Goal: Book appointment/travel/reservation

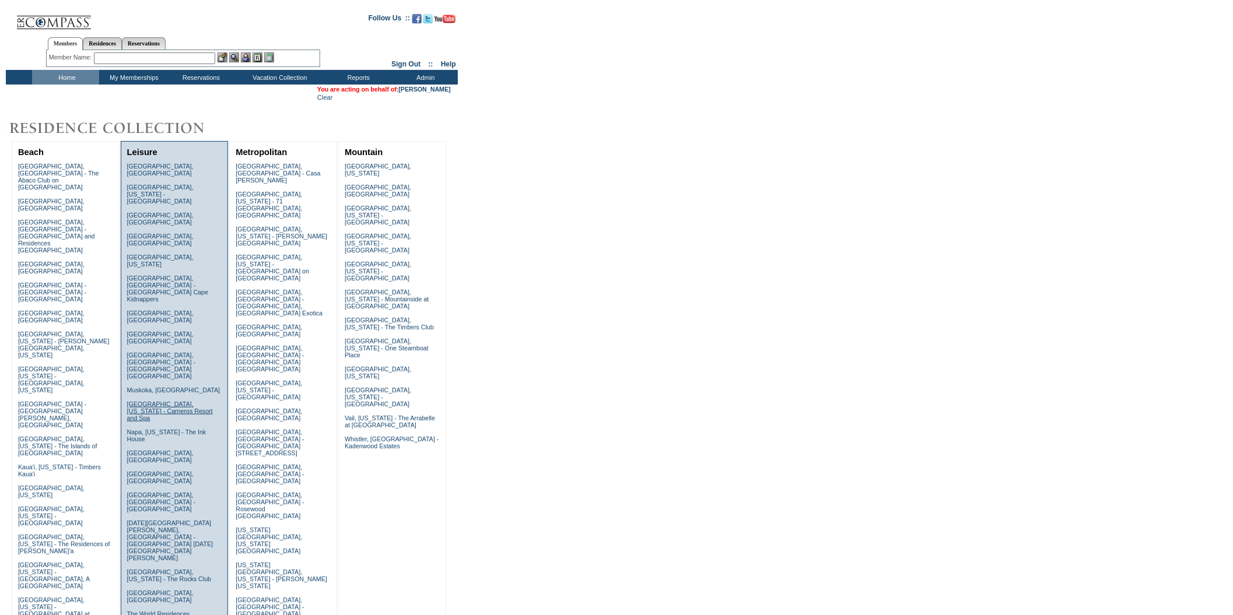
click at [184, 401] on link "[GEOGRAPHIC_DATA], [US_STATE] - Carneros Resort and Spa" at bounding box center [170, 411] width 86 height 21
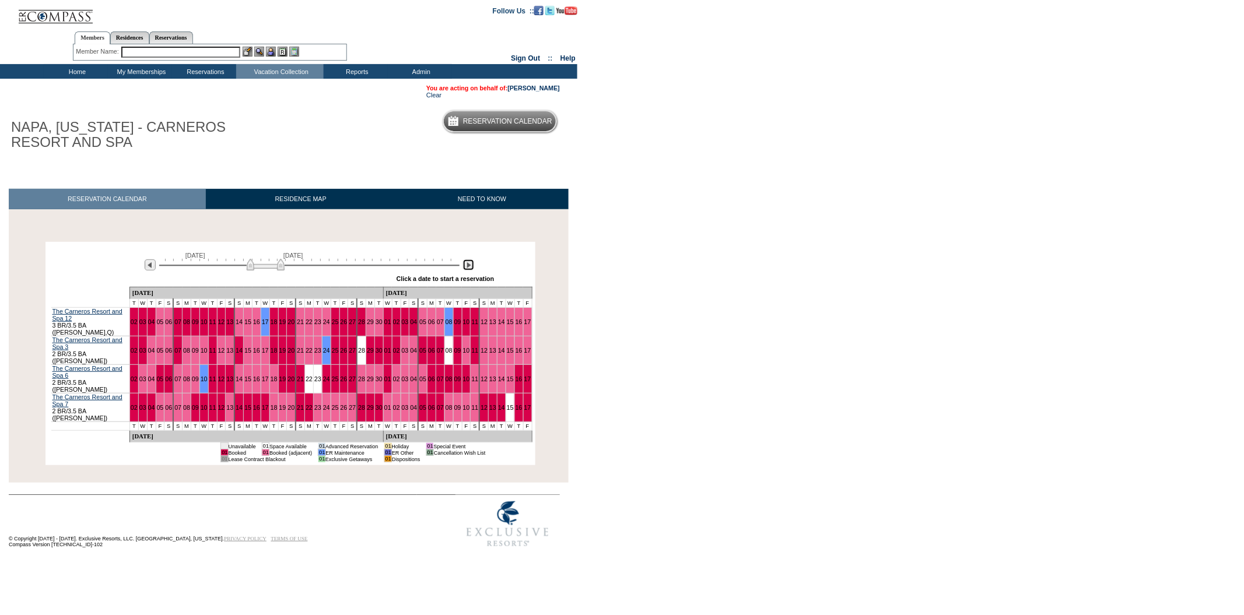
click at [469, 266] on img at bounding box center [468, 264] width 11 height 11
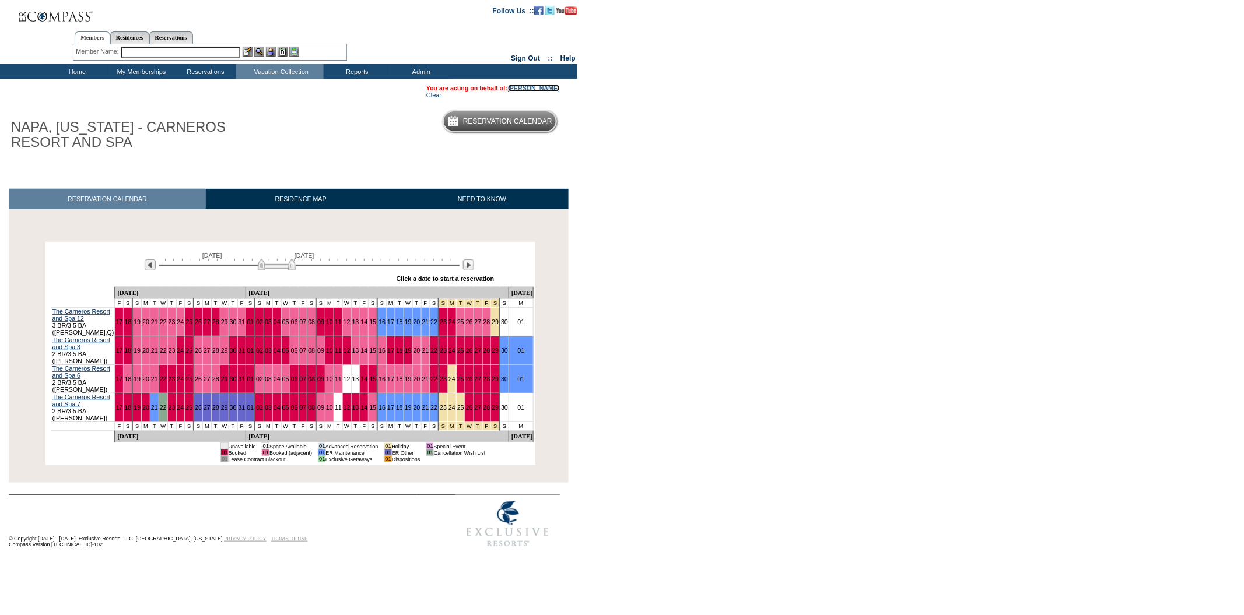
click at [528, 85] on link "[PERSON_NAME]" at bounding box center [534, 88] width 52 height 7
